Goal: Information Seeking & Learning: Compare options

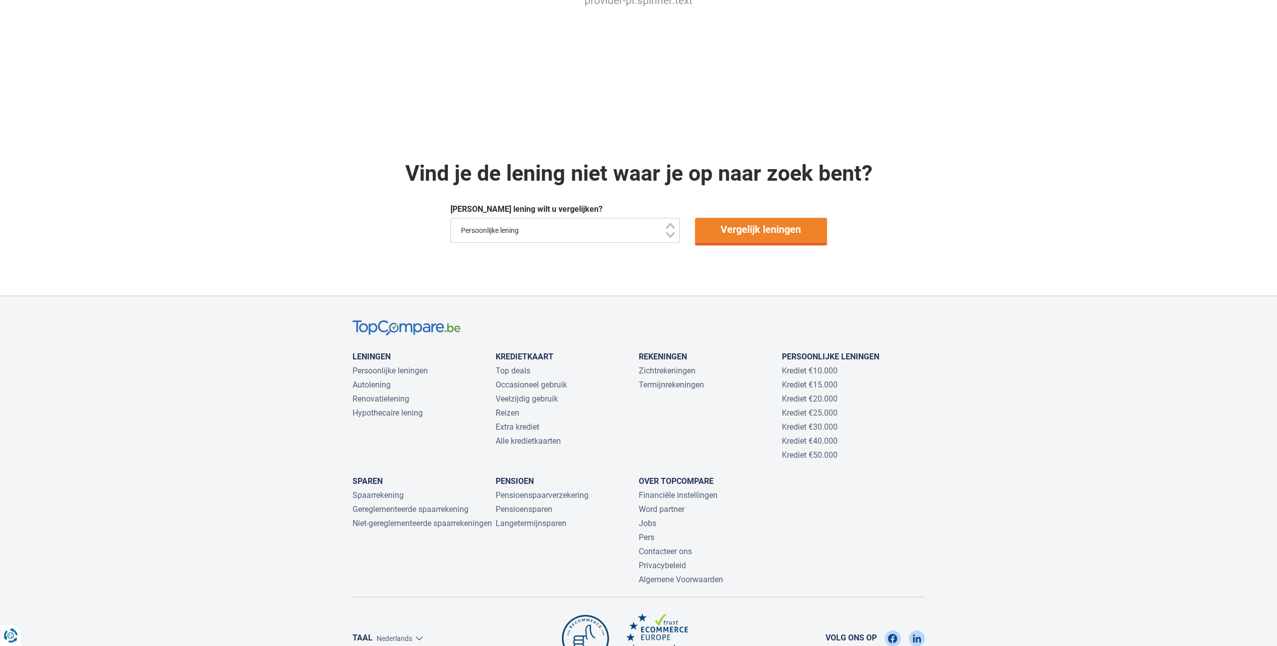
scroll to position [871, 0]
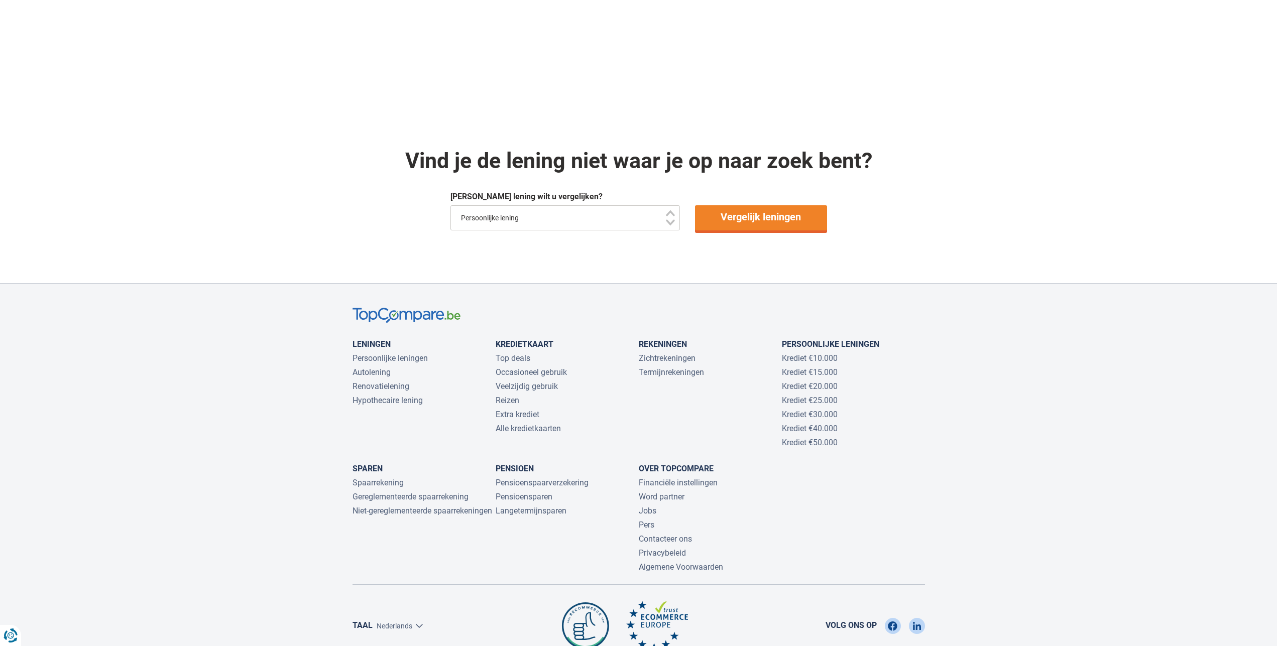
click at [451, 205] on select "Persoonlijke lening Auto Moto / fiets Mobilhome / caravan Renovatie Energie Sch…" at bounding box center [566, 217] width 230 height 25
select select "/nl/lening/energielening"
click option "Energie" at bounding box center [0, 0] width 0 height 0
click at [742, 212] on link "Vergelijk leningen" at bounding box center [761, 217] width 132 height 25
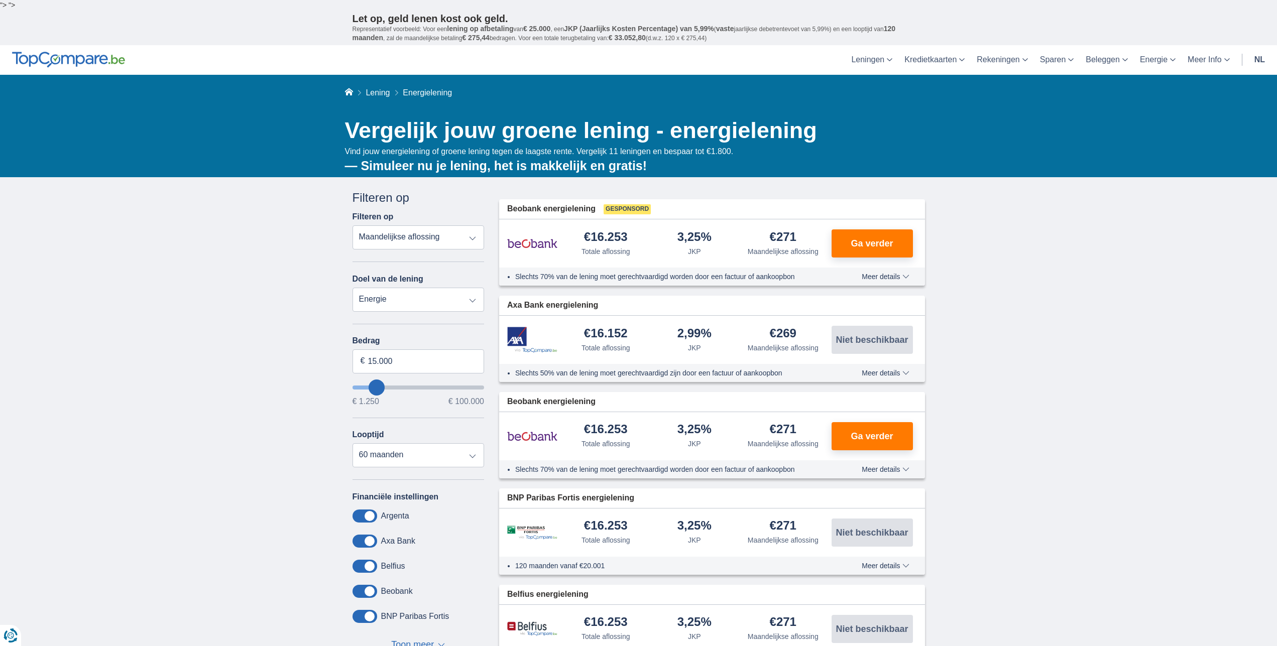
type input "14.250"
type input "14250"
type input "13.250"
type input "13250"
type input "15.250"
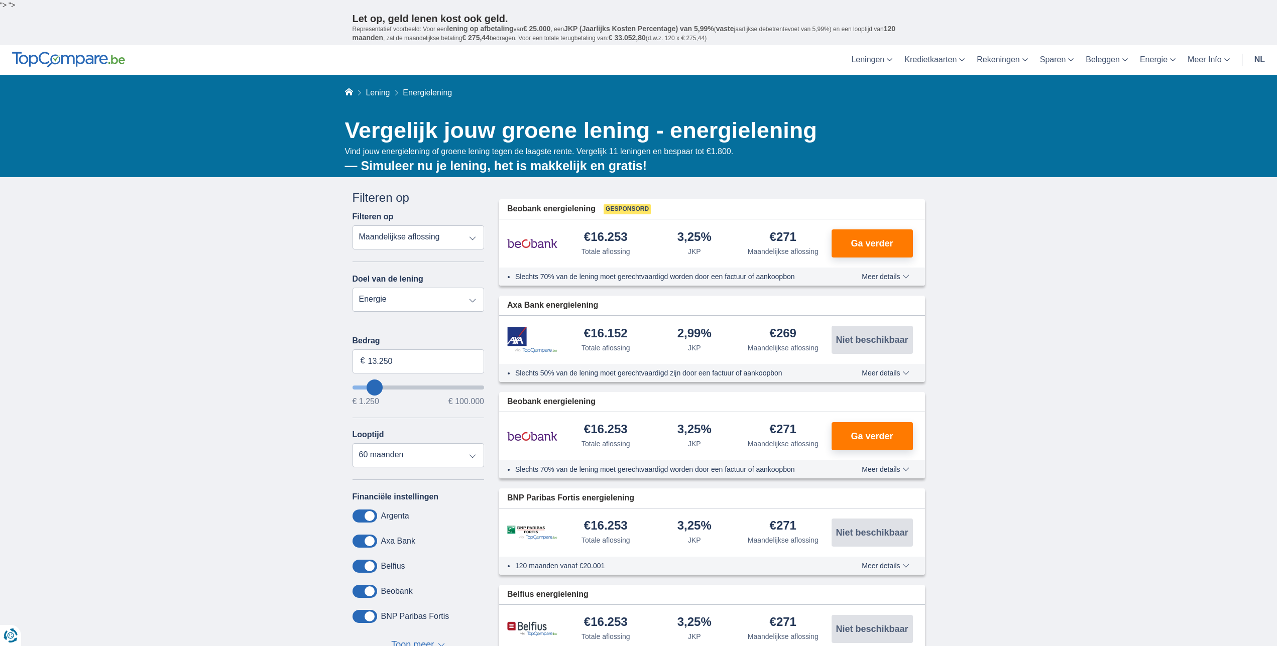
type input "15250"
select select "84"
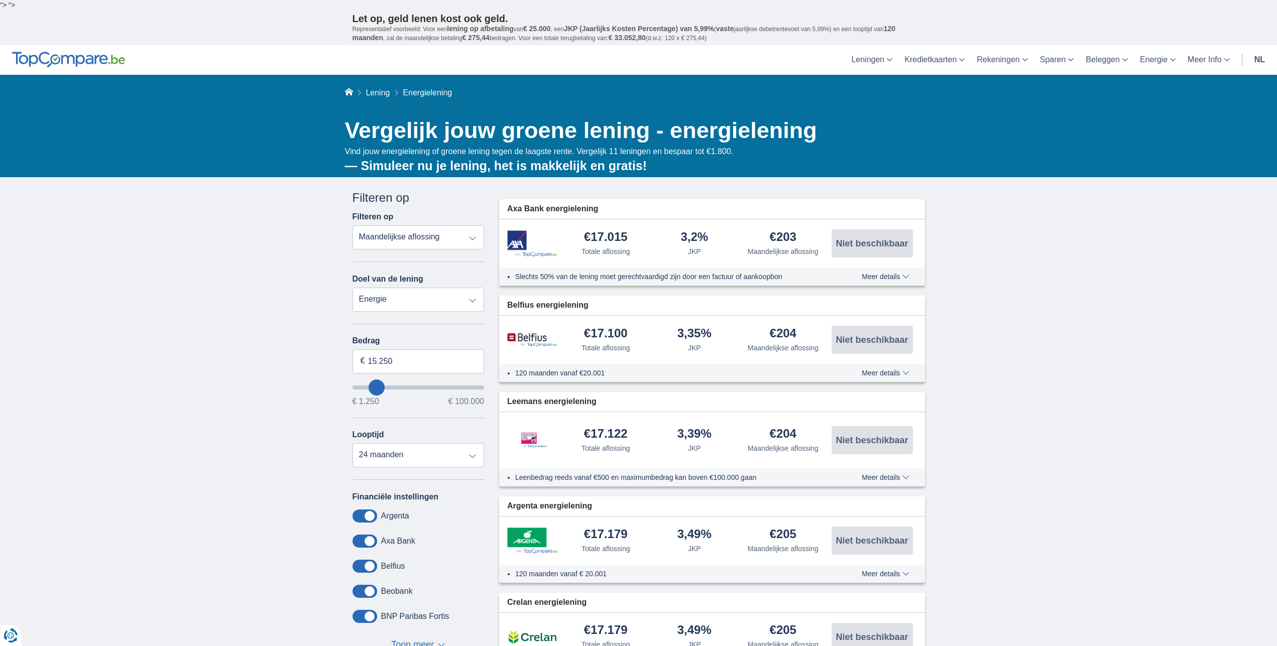
type input "1.250"
type input "1250"
select select "24"
type input "1250"
click at [355, 389] on input "wantToBorrow" at bounding box center [419, 388] width 132 height 4
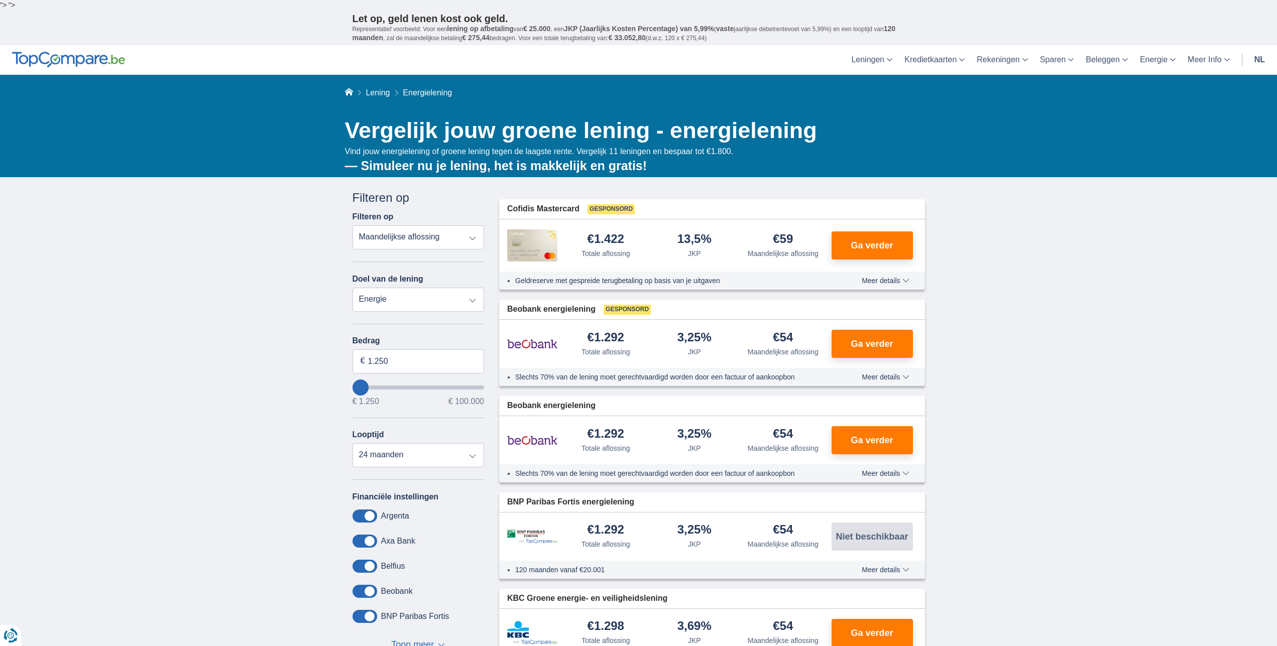
type input "5.250"
type input "5250"
select select "36"
type input "6.250"
type input "6250"
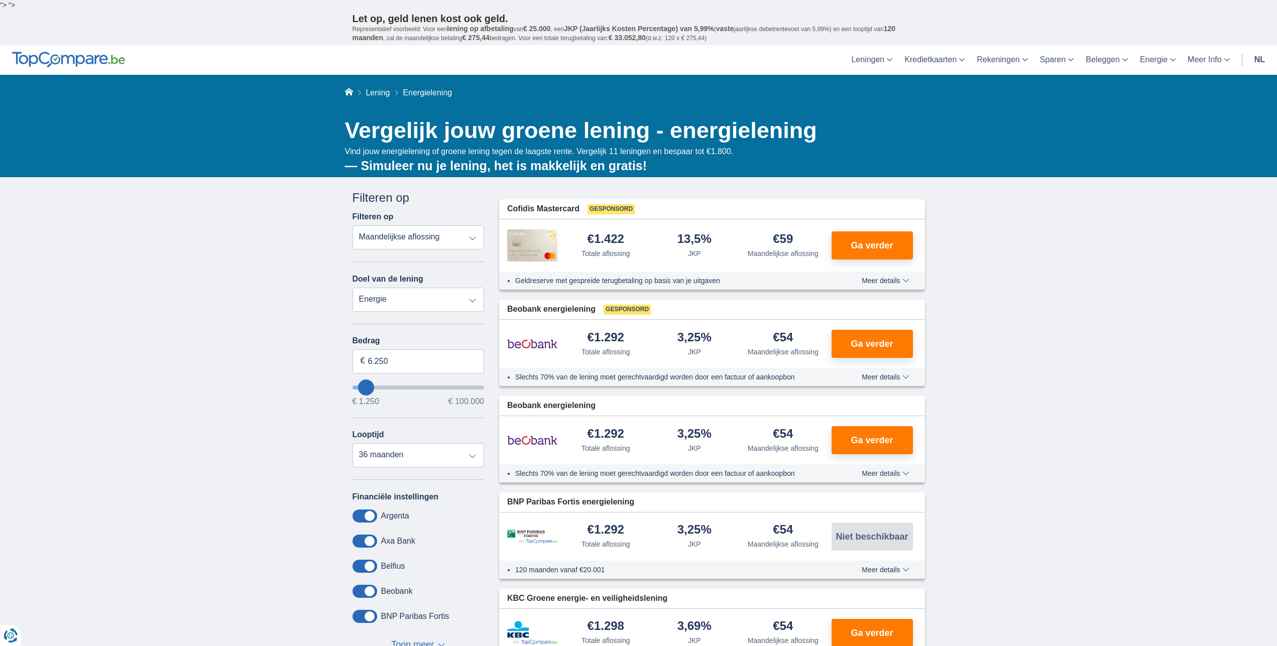
type input "1.250"
type input "1250"
select select "24"
drag, startPoint x: 392, startPoint y: 361, endPoint x: 368, endPoint y: 362, distance: 23.6
click at [368, 362] on input "1.250" at bounding box center [419, 362] width 132 height 24
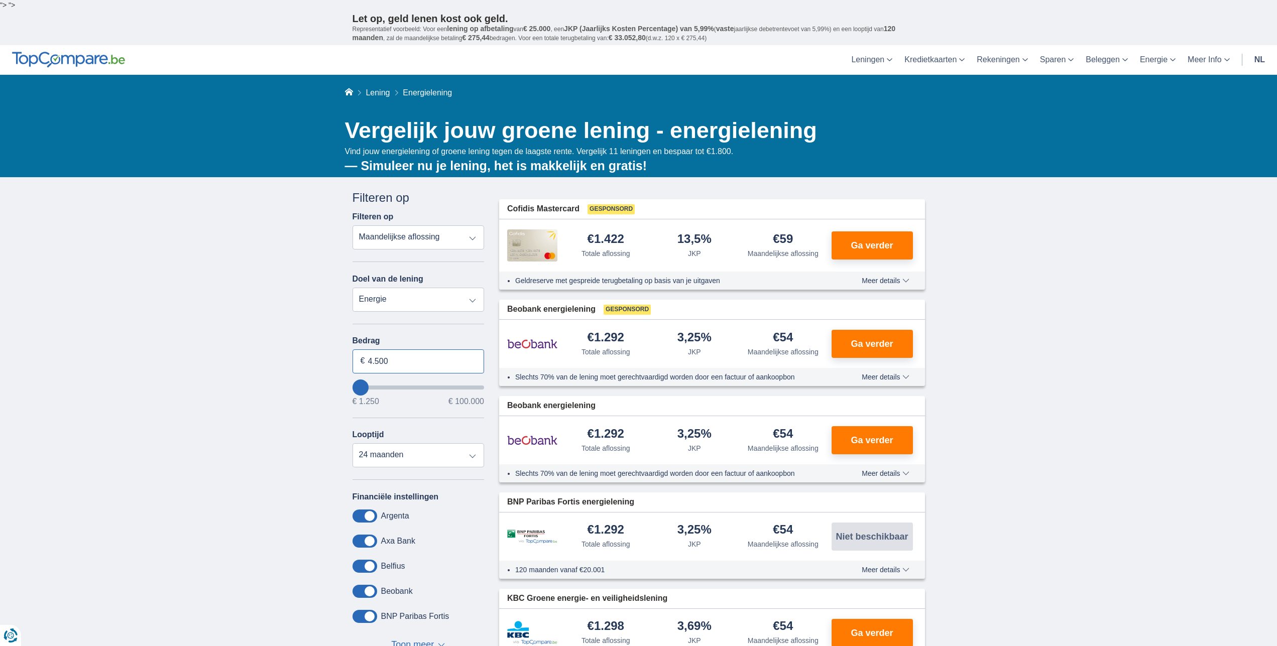
type input "4.500"
type input "4250"
click at [295, 366] on div "× widget.non-eligible-application.title widget.non-eligible-application.text no…" at bounding box center [638, 488] width 1277 height 622
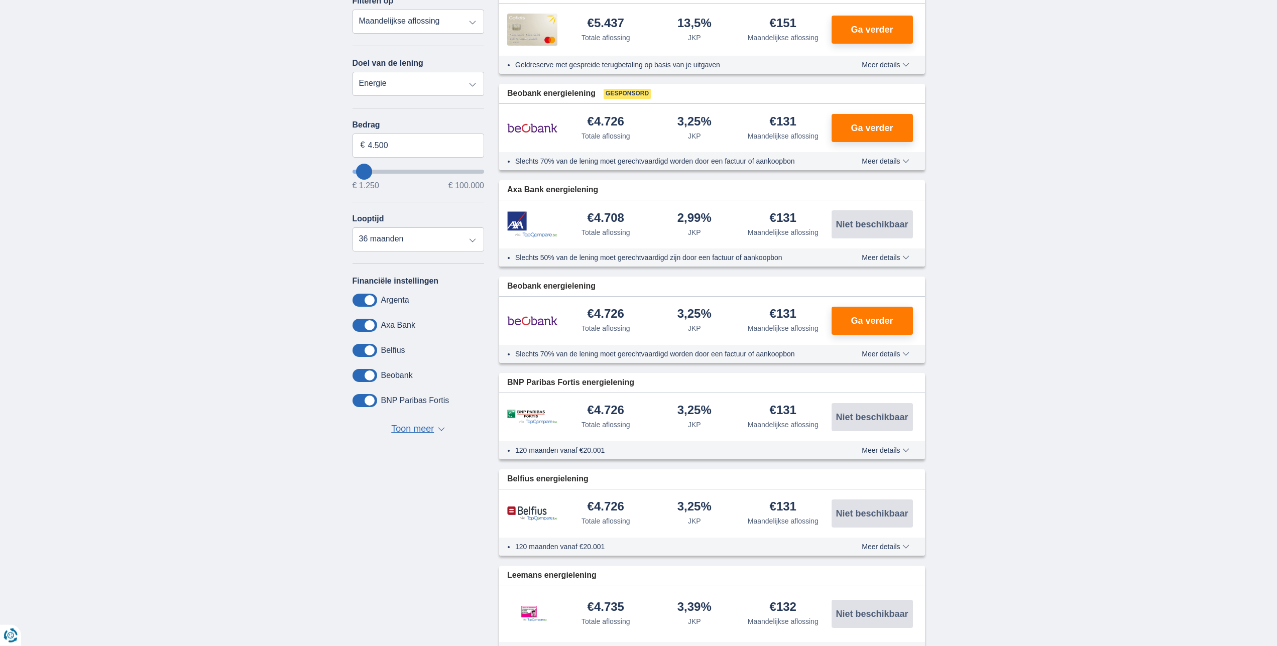
scroll to position [154, 0]
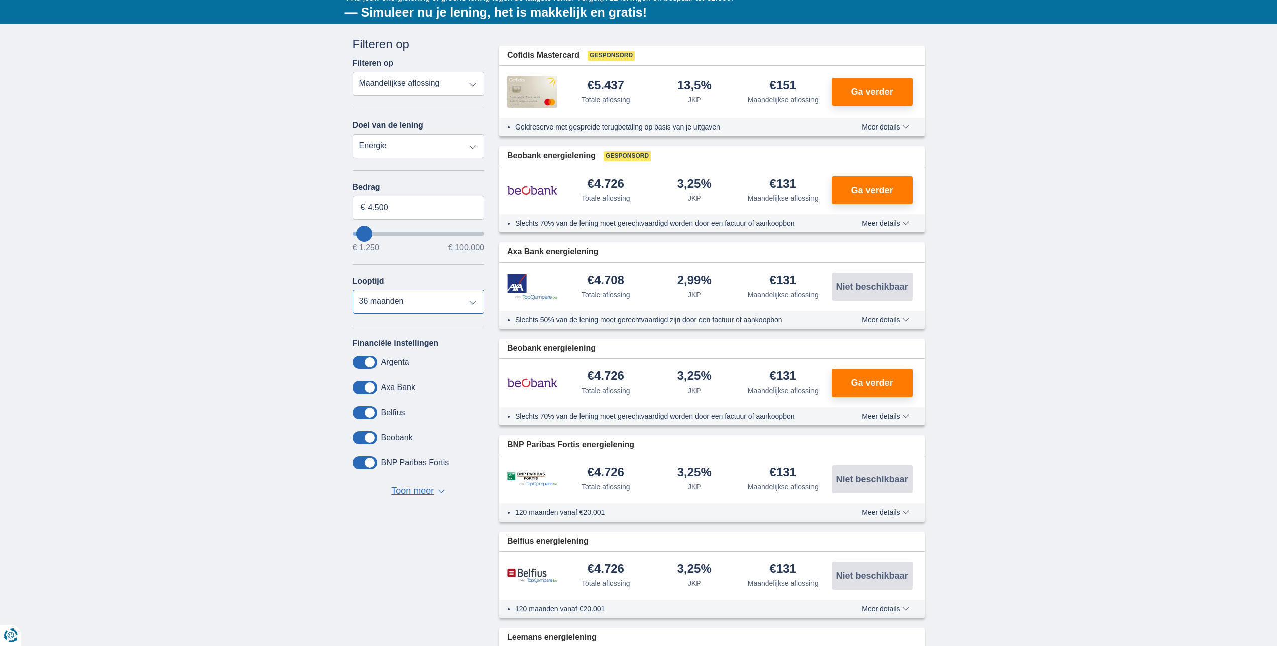
click at [353, 290] on select "12 maanden 18 maanden 24 maanden 30 maanden 36 maanden" at bounding box center [419, 302] width 132 height 24
click option "12 maanden" at bounding box center [0, 0] width 0 height 0
click at [353, 290] on select "12 maanden 18 maanden 24 maanden 30 maanden 36 maanden" at bounding box center [419, 302] width 132 height 24
select select "36"
click option "36 maanden" at bounding box center [0, 0] width 0 height 0
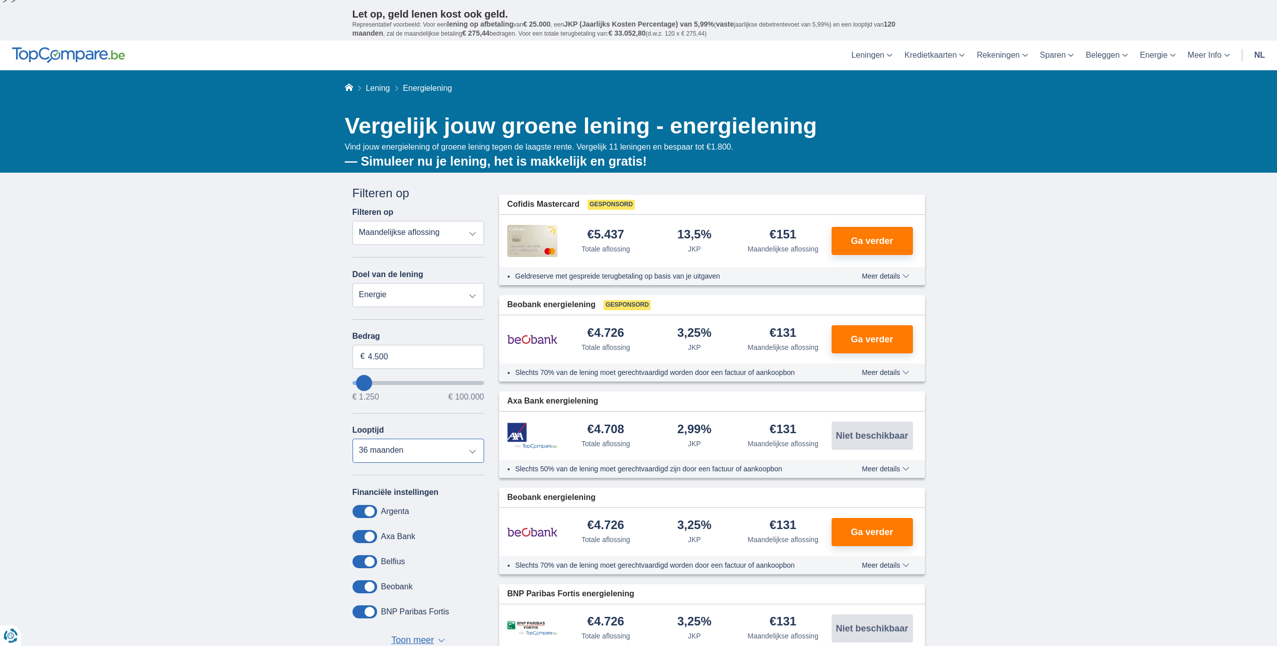
scroll to position [0, 0]
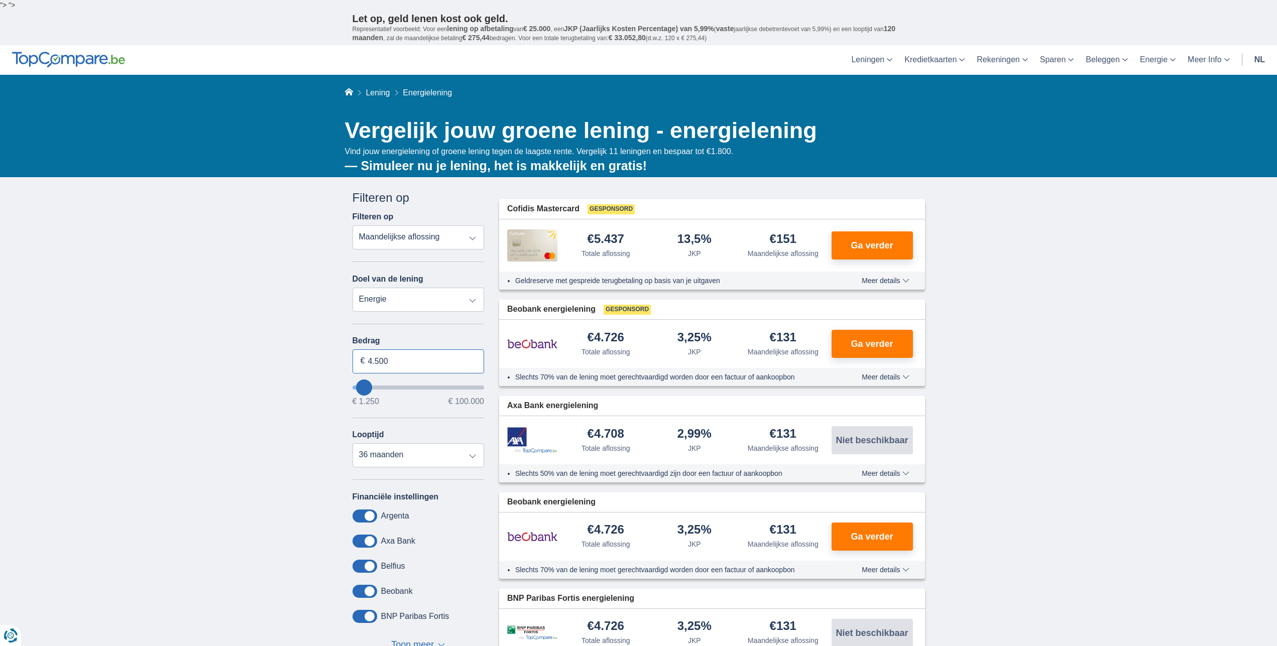
click at [394, 361] on input "4.500" at bounding box center [419, 362] width 132 height 24
type input "4"
type input "5.000"
type input "5250"
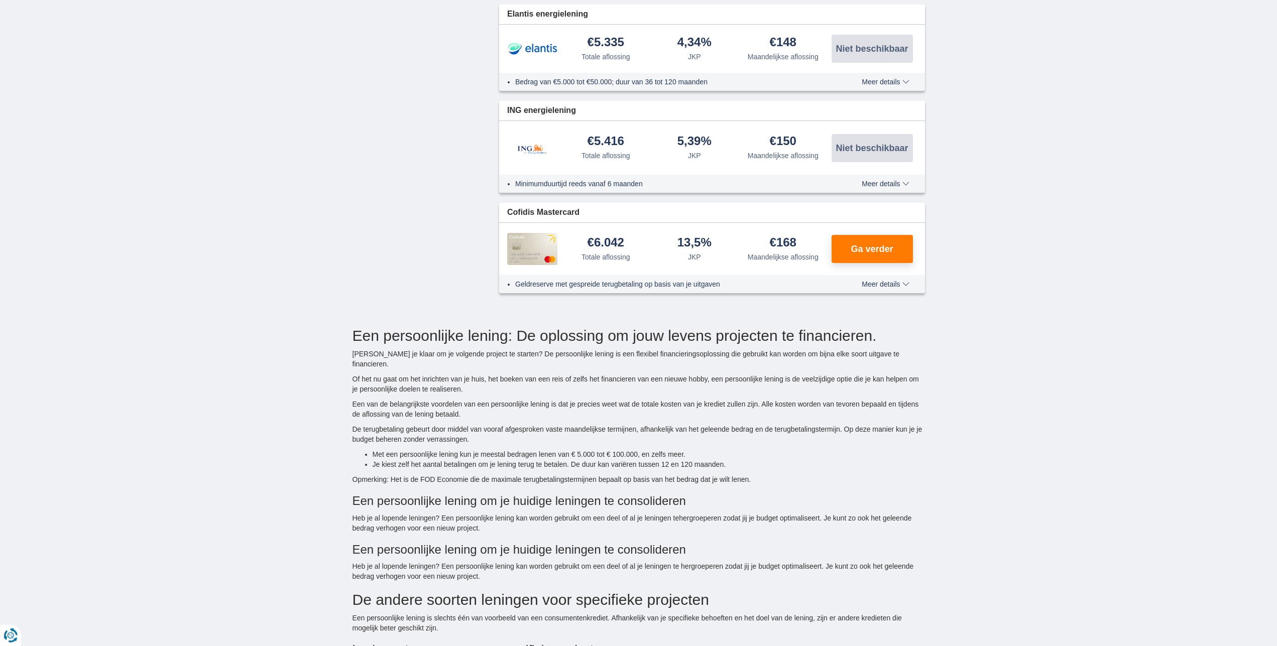
scroll to position [1178, 0]
